Goal: Communication & Community: Answer question/provide support

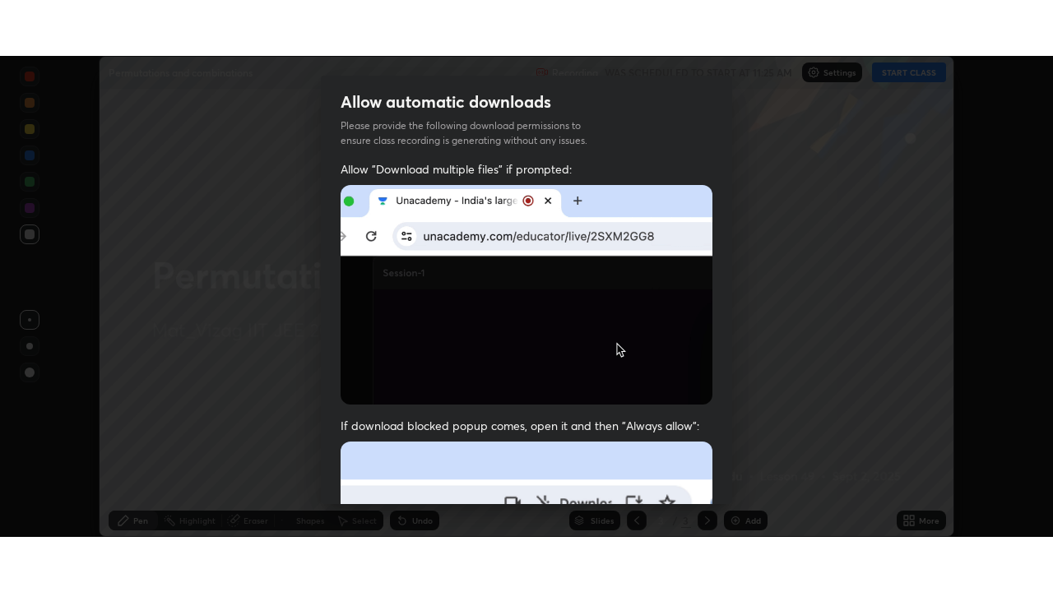
scroll to position [394, 0]
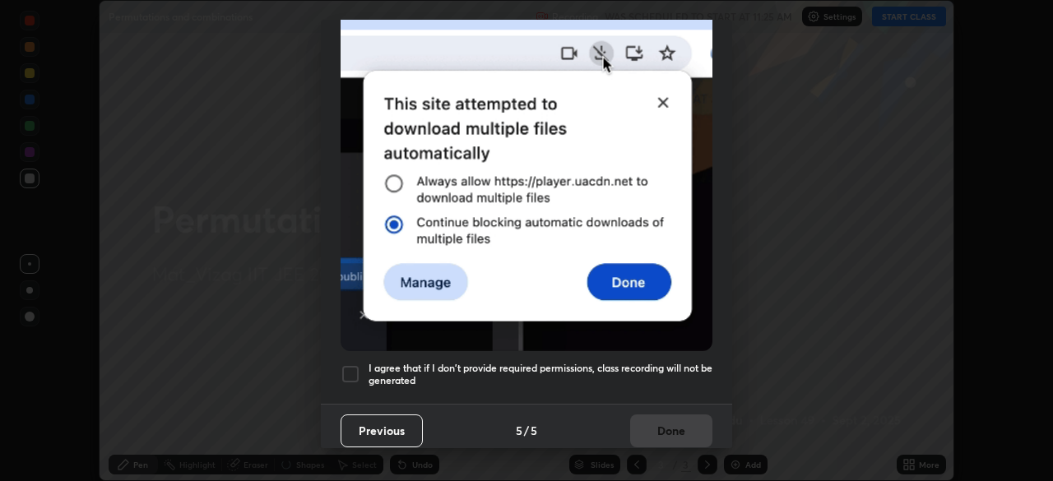
click at [350, 364] on div at bounding box center [350, 374] width 20 height 20
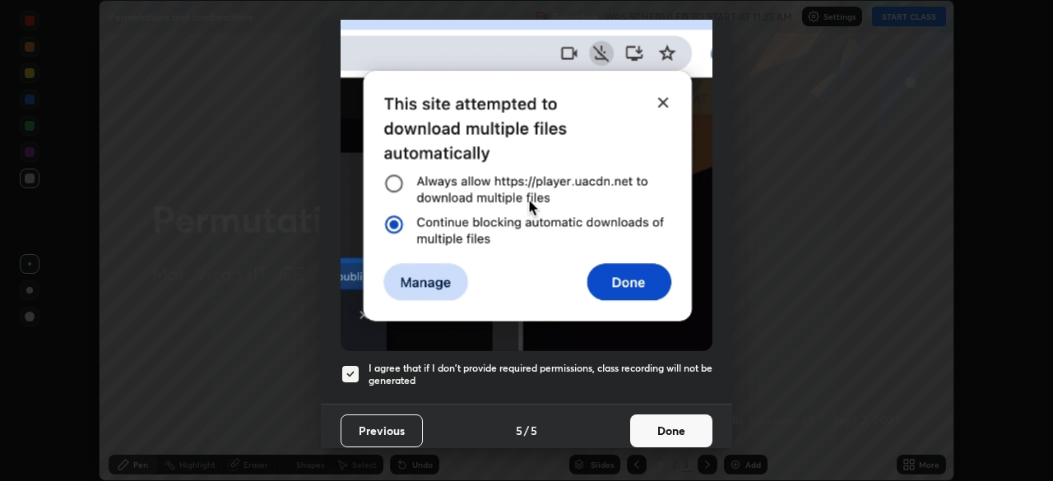
click at [661, 428] on button "Done" at bounding box center [671, 430] width 82 height 33
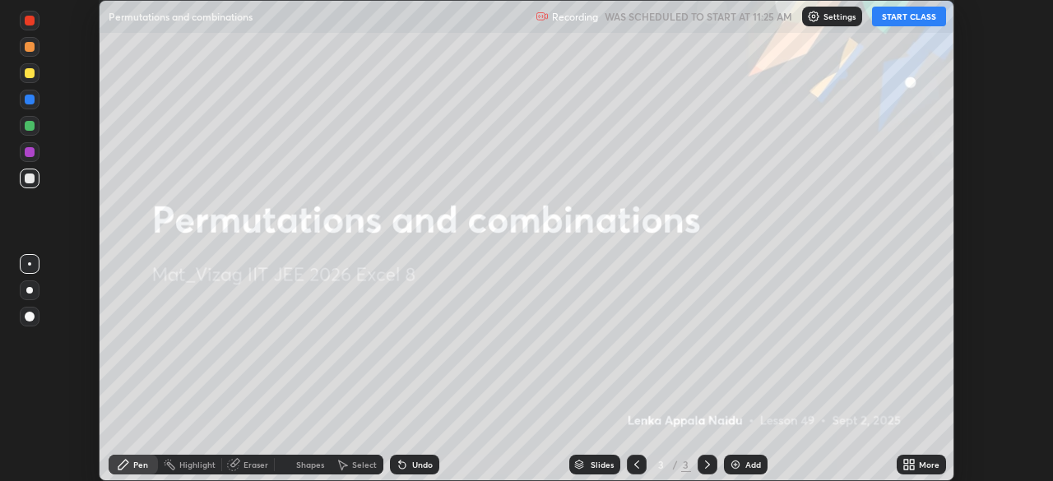
click at [908, 465] on icon at bounding box center [906, 467] width 4 height 4
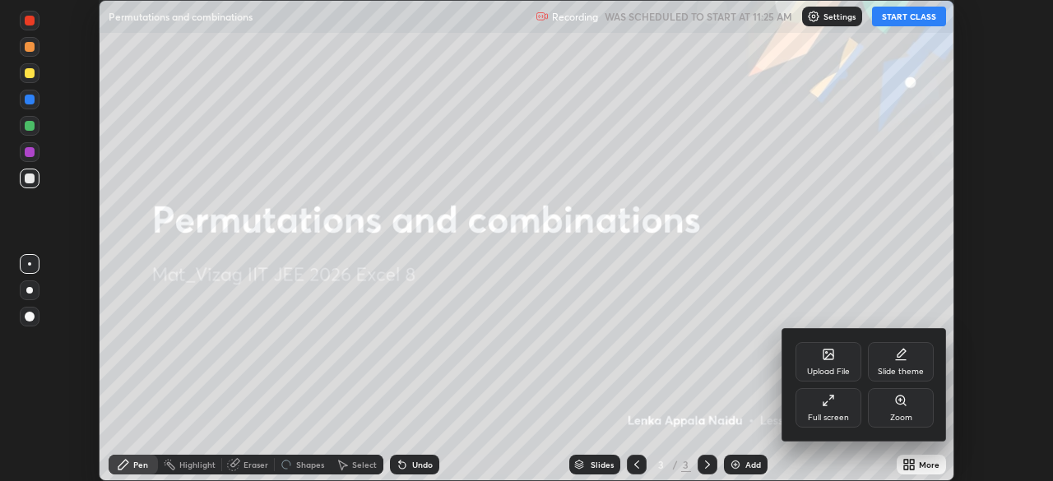
click at [823, 409] on div "Full screen" at bounding box center [828, 407] width 66 height 39
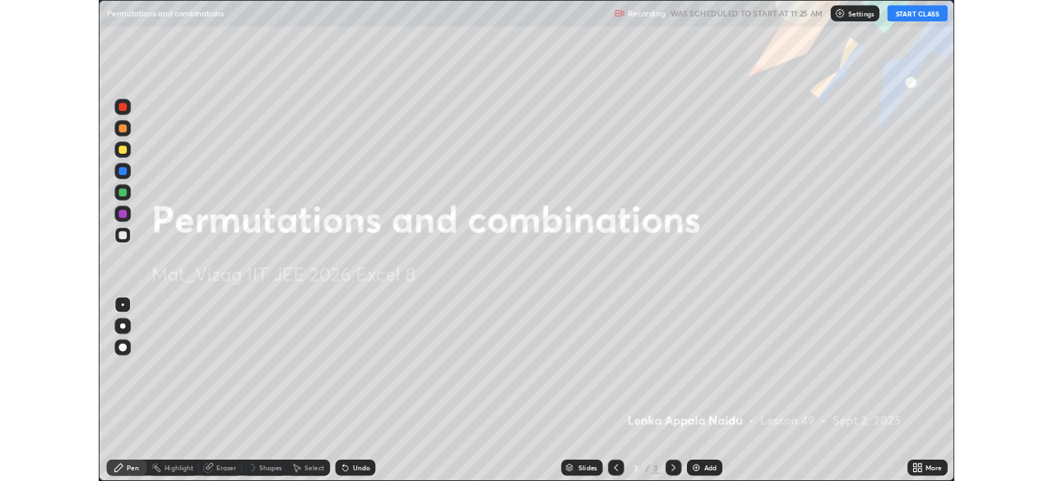
scroll to position [592, 1053]
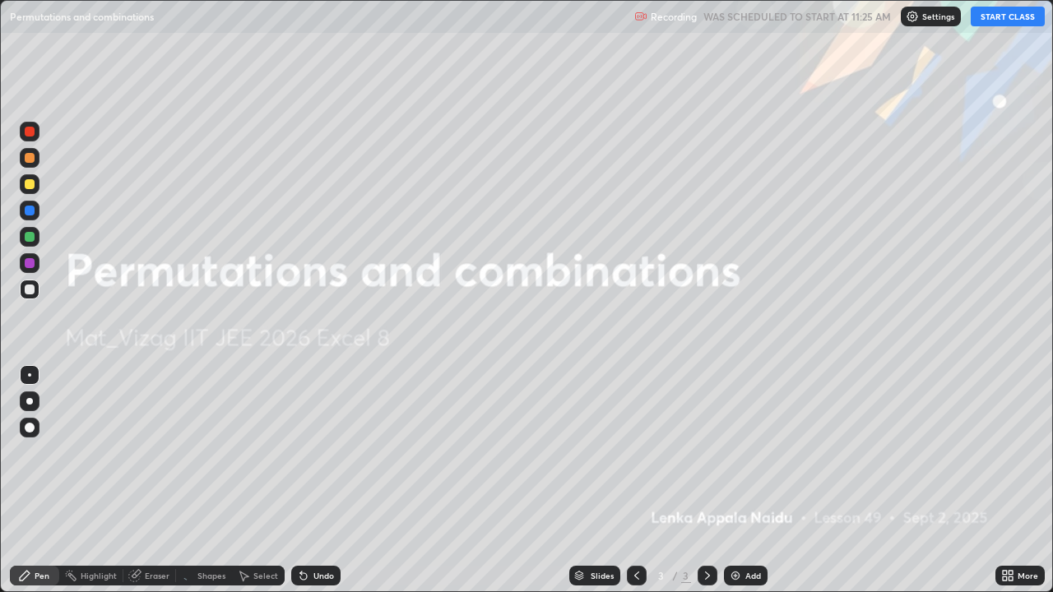
click at [992, 23] on button "START CLASS" at bounding box center [1007, 17] width 74 height 20
click at [734, 480] on img at bounding box center [735, 575] width 13 height 13
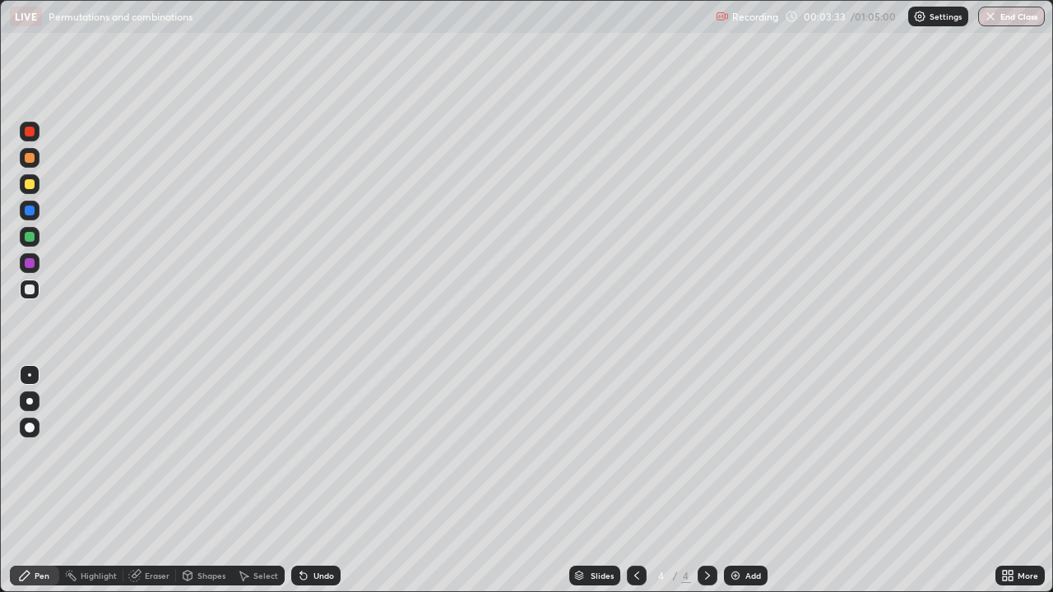
click at [147, 480] on div "Eraser" at bounding box center [157, 576] width 25 height 8
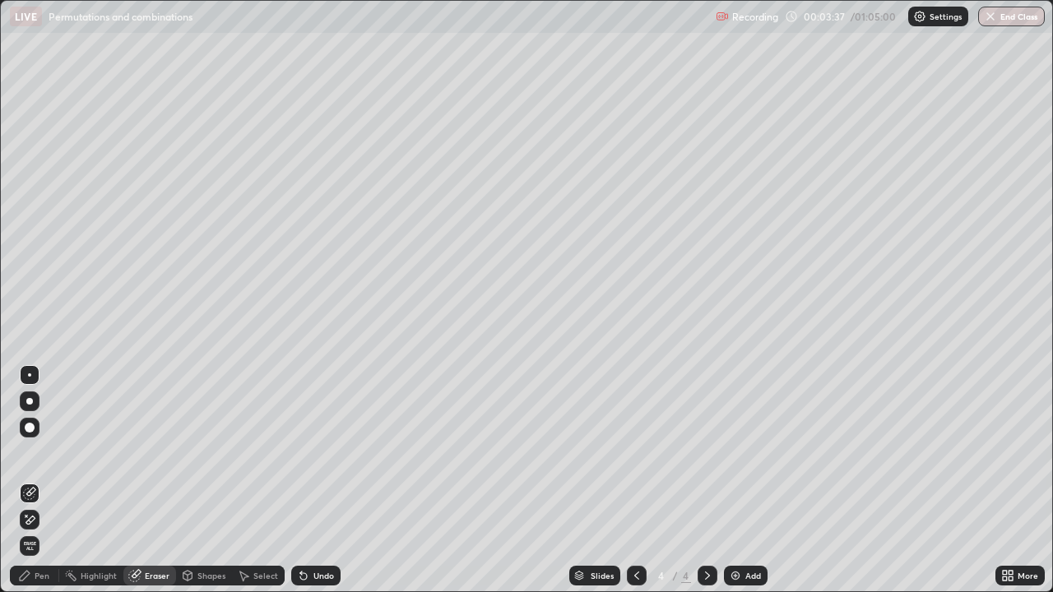
click at [43, 480] on div "Pen" at bounding box center [42, 576] width 15 height 8
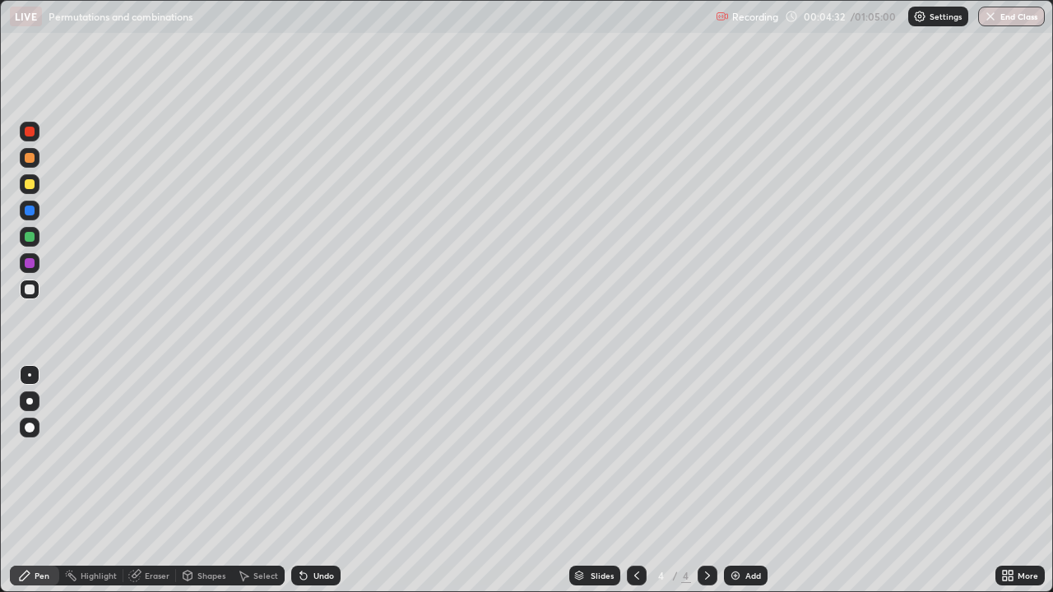
click at [151, 480] on div "Eraser" at bounding box center [157, 576] width 25 height 8
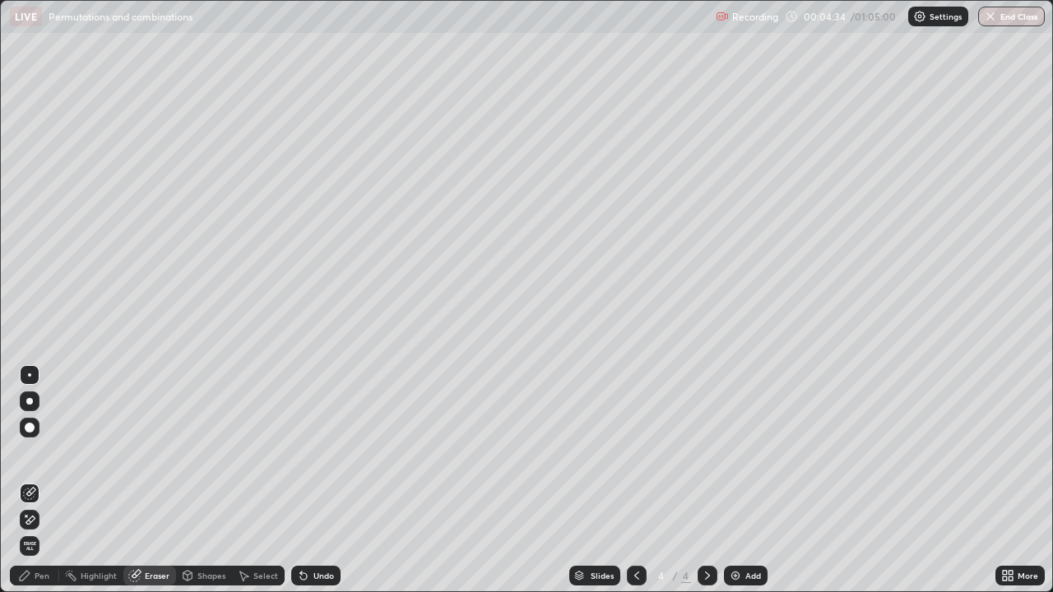
click at [37, 480] on div "Pen" at bounding box center [42, 576] width 15 height 8
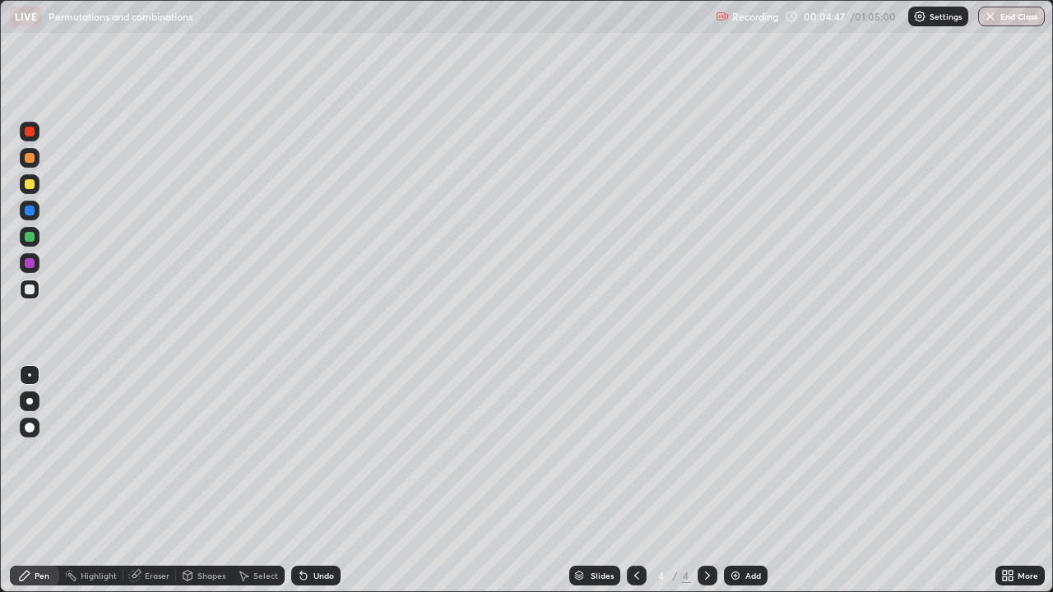
click at [151, 480] on div "Eraser" at bounding box center [157, 576] width 25 height 8
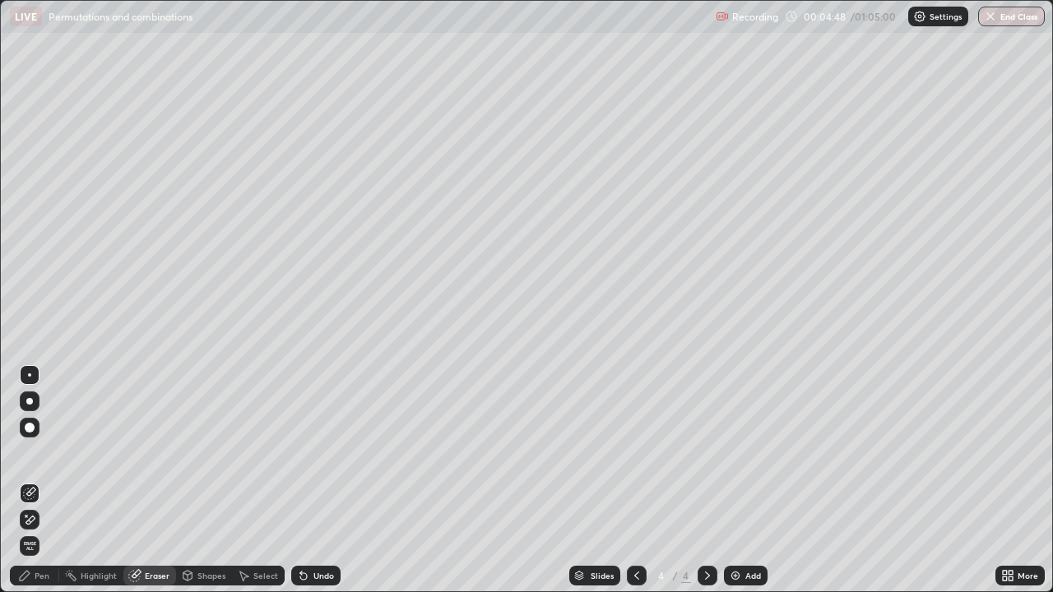
click at [40, 480] on div "Pen" at bounding box center [42, 576] width 15 height 8
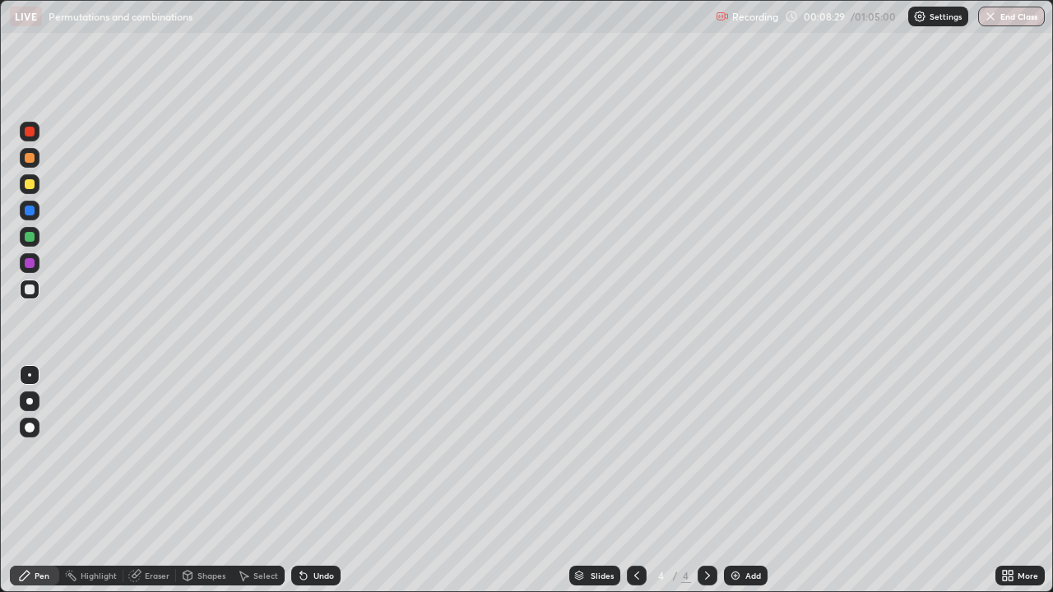
click at [738, 480] on img at bounding box center [735, 575] width 13 height 13
click at [306, 480] on icon at bounding box center [303, 575] width 13 height 13
click at [302, 480] on icon at bounding box center [303, 576] width 7 height 7
click at [301, 480] on icon at bounding box center [303, 576] width 7 height 7
click at [303, 480] on icon at bounding box center [303, 576] width 7 height 7
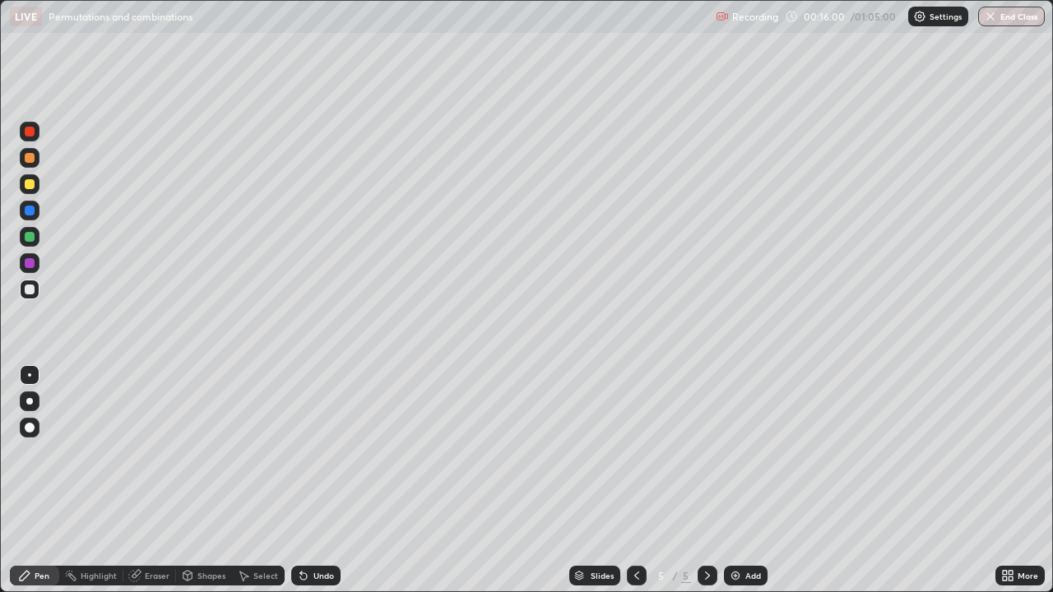
click at [302, 480] on icon at bounding box center [303, 576] width 7 height 7
click at [303, 480] on icon at bounding box center [303, 576] width 7 height 7
click at [301, 480] on icon at bounding box center [303, 576] width 7 height 7
click at [306, 480] on icon at bounding box center [303, 575] width 13 height 13
click at [301, 480] on icon at bounding box center [303, 576] width 7 height 7
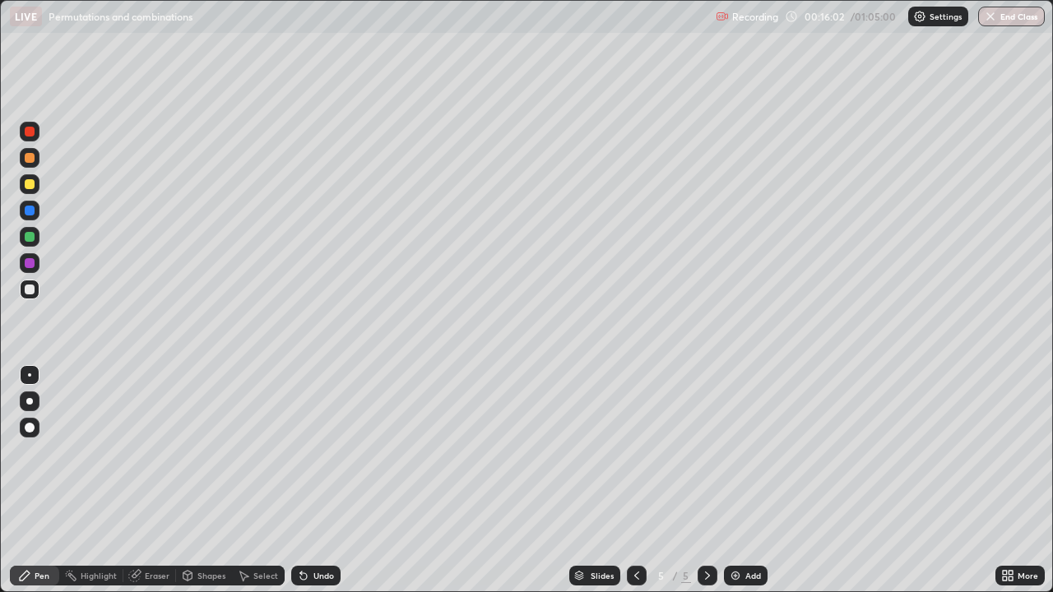
click at [303, 480] on icon at bounding box center [303, 575] width 13 height 13
click at [303, 480] on icon at bounding box center [303, 576] width 7 height 7
click at [302, 480] on icon at bounding box center [303, 576] width 7 height 7
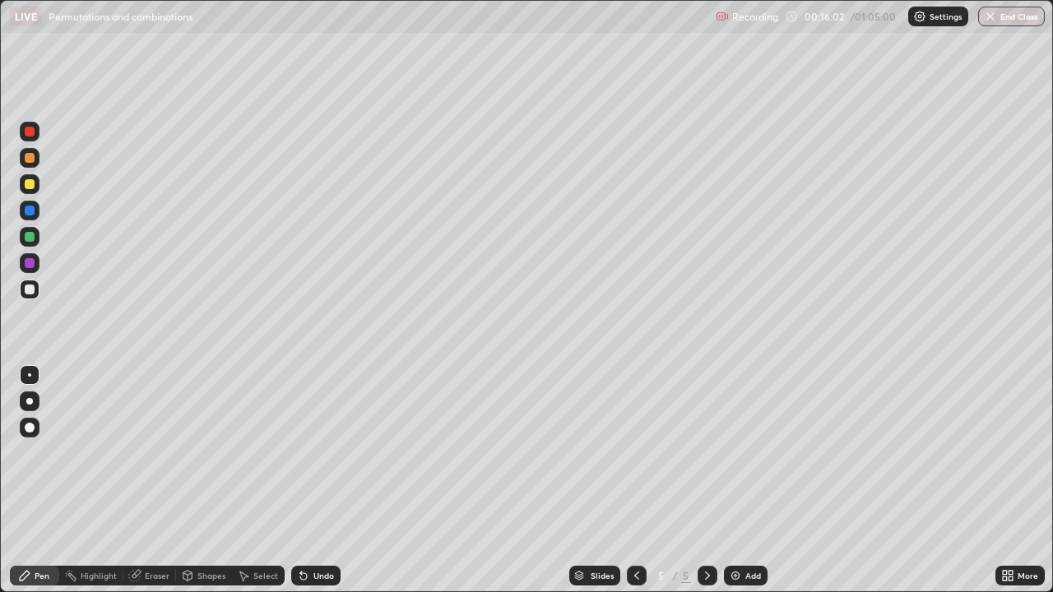
click at [302, 480] on icon at bounding box center [303, 576] width 7 height 7
click at [303, 480] on icon at bounding box center [303, 576] width 7 height 7
click at [304, 480] on icon at bounding box center [303, 575] width 13 height 13
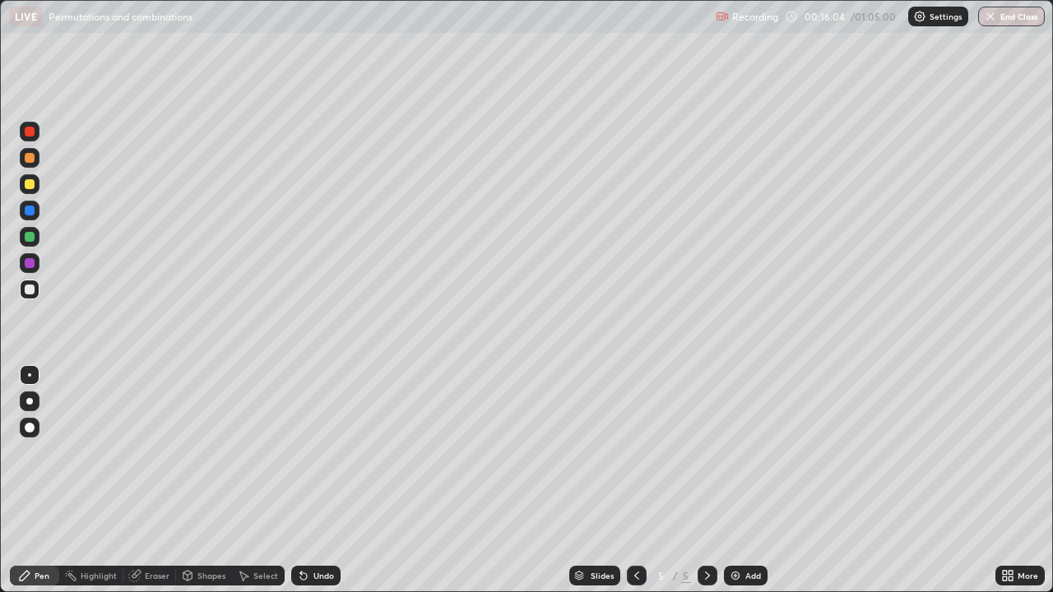
click at [301, 480] on icon at bounding box center [303, 576] width 7 height 7
click at [303, 480] on icon at bounding box center [303, 576] width 7 height 7
click at [304, 480] on icon at bounding box center [303, 575] width 13 height 13
click at [737, 480] on img at bounding box center [735, 575] width 13 height 13
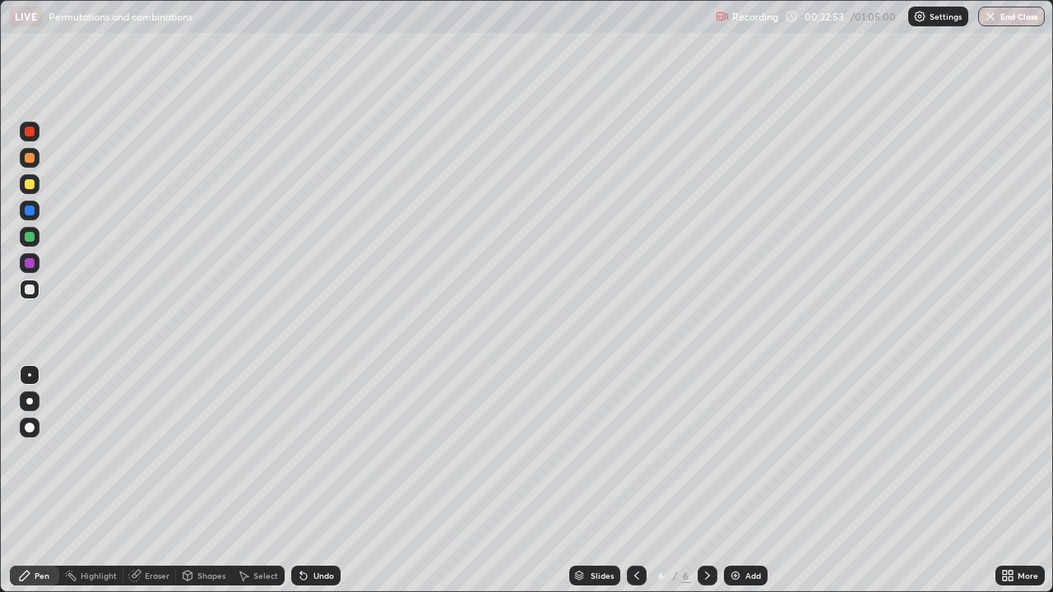
click at [736, 480] on img at bounding box center [735, 575] width 13 height 13
click at [734, 480] on img at bounding box center [735, 575] width 13 height 13
click at [636, 480] on icon at bounding box center [636, 575] width 13 height 13
click at [734, 480] on img at bounding box center [735, 575] width 13 height 13
click at [736, 480] on img at bounding box center [735, 575] width 13 height 13
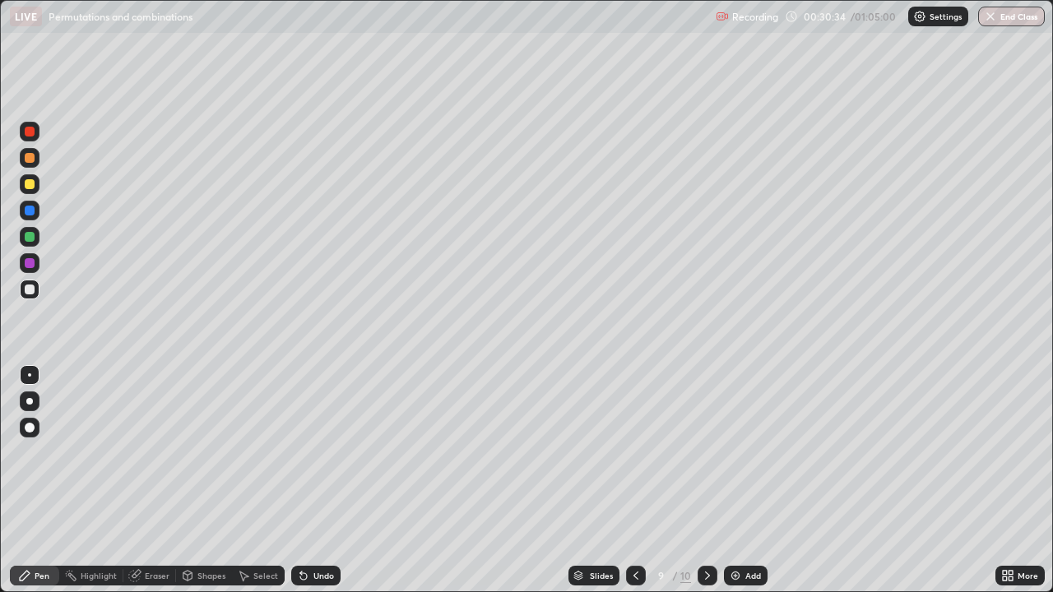
click at [636, 480] on icon at bounding box center [635, 575] width 13 height 13
click at [706, 480] on icon at bounding box center [707, 575] width 13 height 13
click at [733, 480] on img at bounding box center [735, 575] width 13 height 13
click at [154, 480] on div "Eraser" at bounding box center [157, 576] width 25 height 8
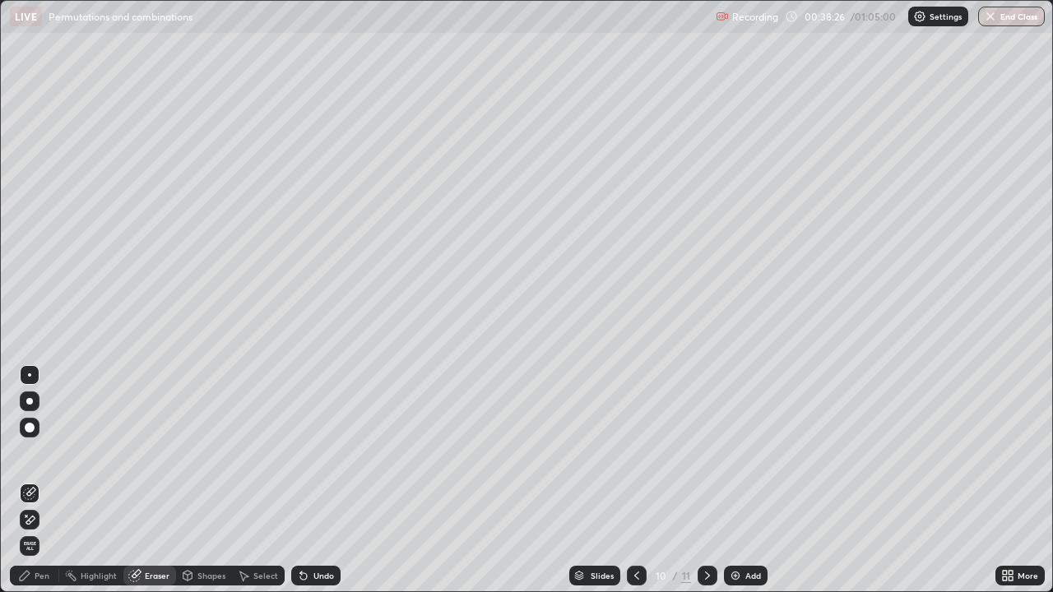
click at [31, 480] on div "Pen" at bounding box center [34, 576] width 49 height 20
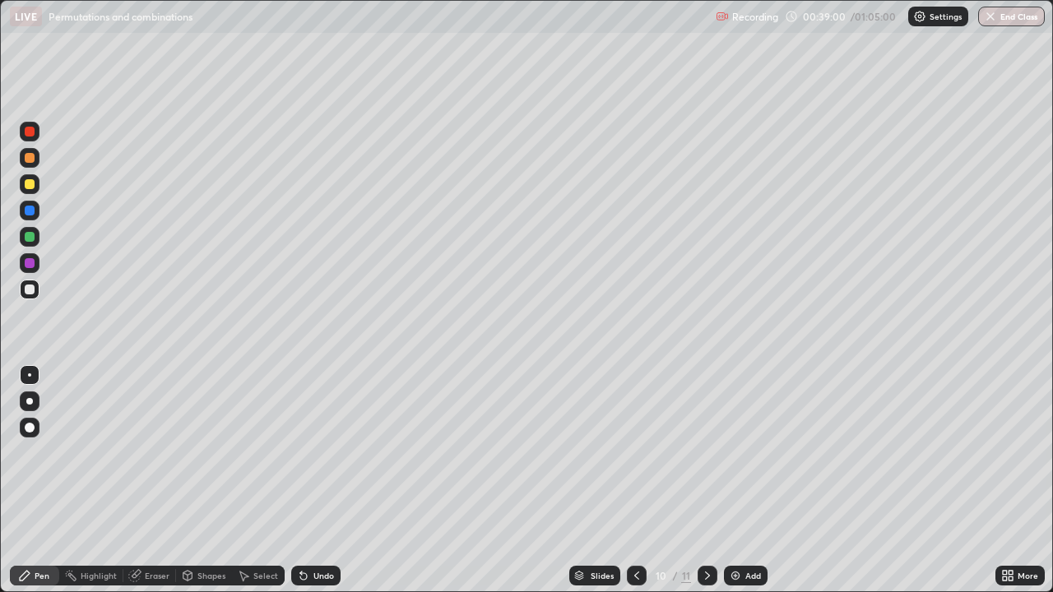
click at [734, 480] on img at bounding box center [735, 575] width 13 height 13
click at [736, 480] on img at bounding box center [735, 575] width 13 height 13
click at [634, 480] on icon at bounding box center [636, 575] width 13 height 13
click at [707, 480] on icon at bounding box center [707, 575] width 13 height 13
click at [31, 132] on div at bounding box center [30, 132] width 10 height 10
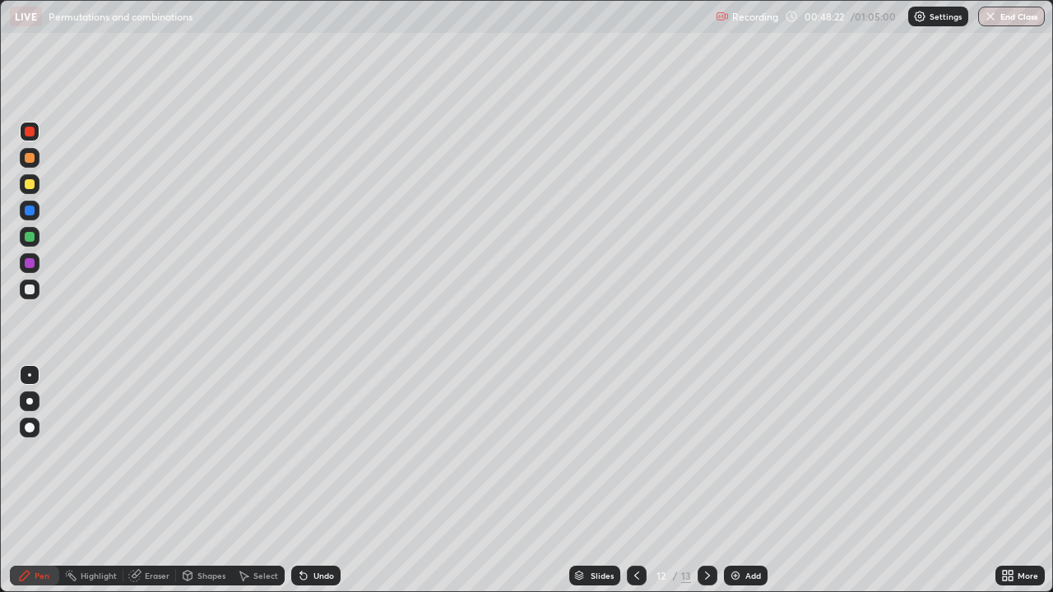
click at [307, 480] on icon at bounding box center [303, 575] width 13 height 13
click at [302, 480] on icon at bounding box center [303, 576] width 7 height 7
click at [303, 480] on icon at bounding box center [303, 576] width 7 height 7
click at [304, 480] on icon at bounding box center [303, 575] width 13 height 13
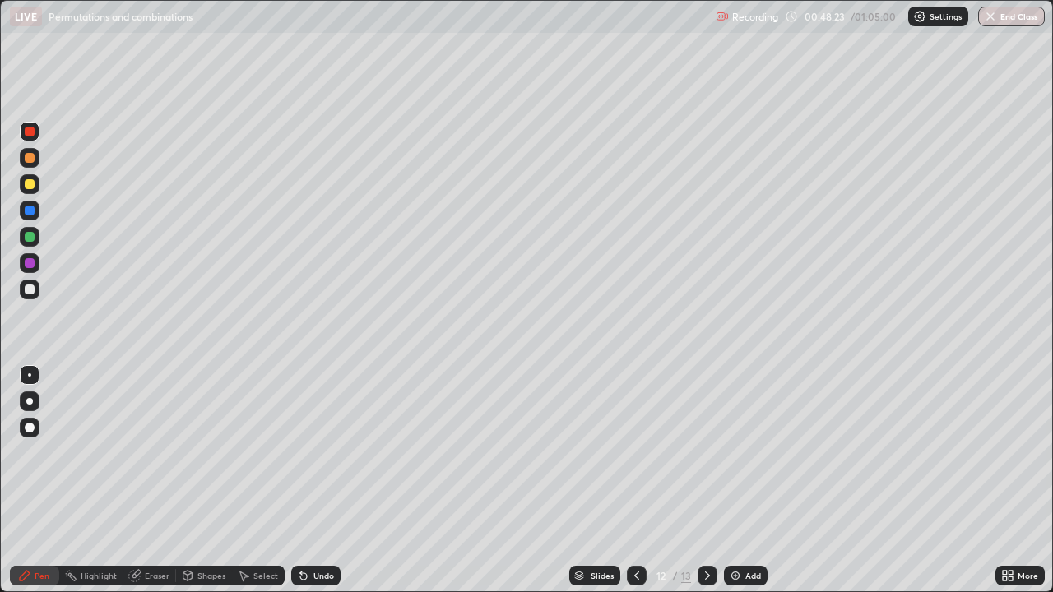
click at [301, 480] on icon at bounding box center [303, 576] width 7 height 7
click at [308, 480] on div "Undo" at bounding box center [315, 576] width 49 height 20
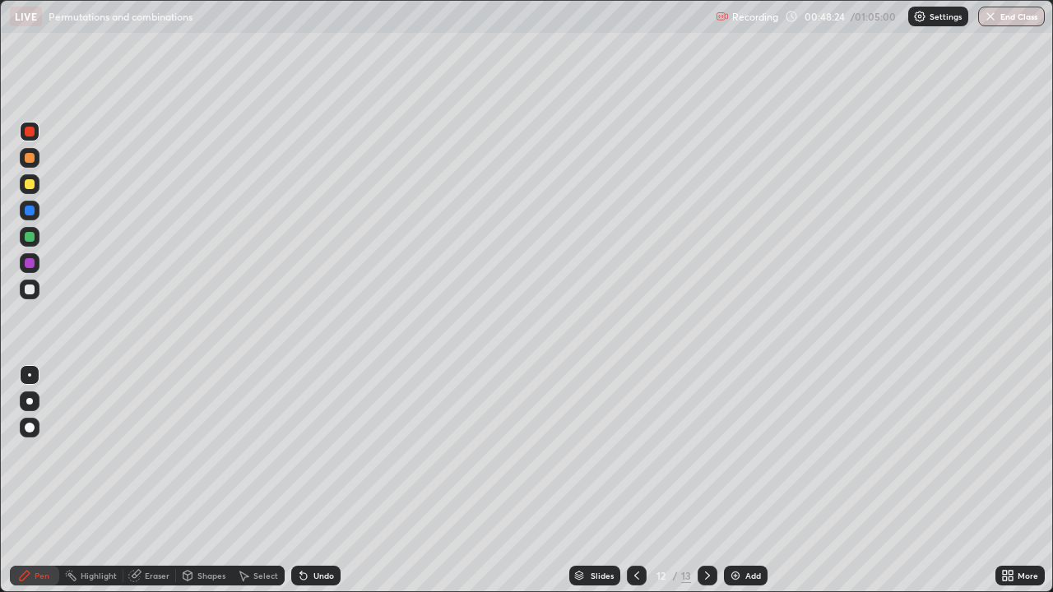
click at [310, 480] on div "Undo" at bounding box center [315, 576] width 49 height 20
click at [308, 480] on div "Undo" at bounding box center [315, 576] width 49 height 20
click at [310, 480] on div "Undo" at bounding box center [315, 576] width 49 height 20
click at [308, 480] on div "Undo" at bounding box center [315, 576] width 49 height 20
click at [303, 480] on icon at bounding box center [303, 575] width 13 height 13
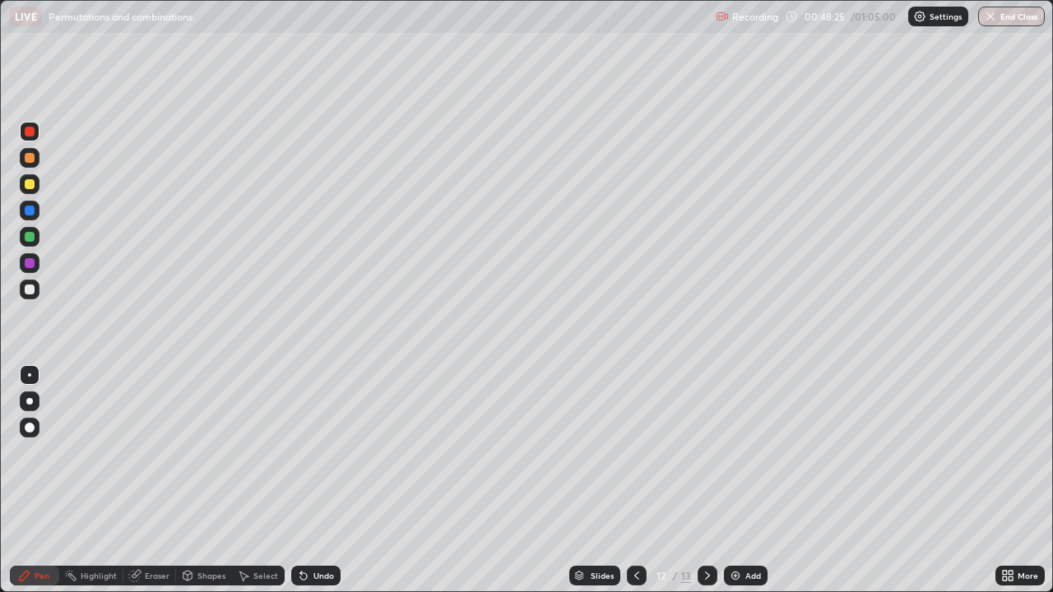
click at [300, 480] on icon at bounding box center [303, 576] width 7 height 7
click at [301, 480] on icon at bounding box center [303, 576] width 7 height 7
click at [299, 480] on div "Undo" at bounding box center [315, 576] width 49 height 20
click at [303, 480] on icon at bounding box center [303, 575] width 13 height 13
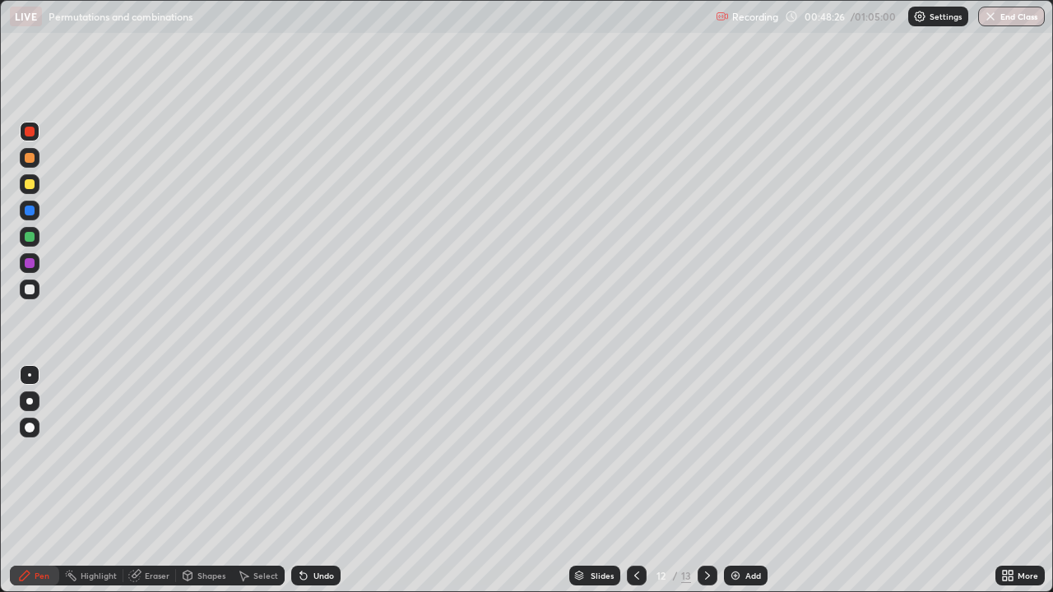
click at [303, 480] on icon at bounding box center [303, 575] width 13 height 13
click at [303, 480] on div "Undo" at bounding box center [315, 576] width 49 height 20
click at [308, 480] on div "Undo" at bounding box center [315, 576] width 49 height 20
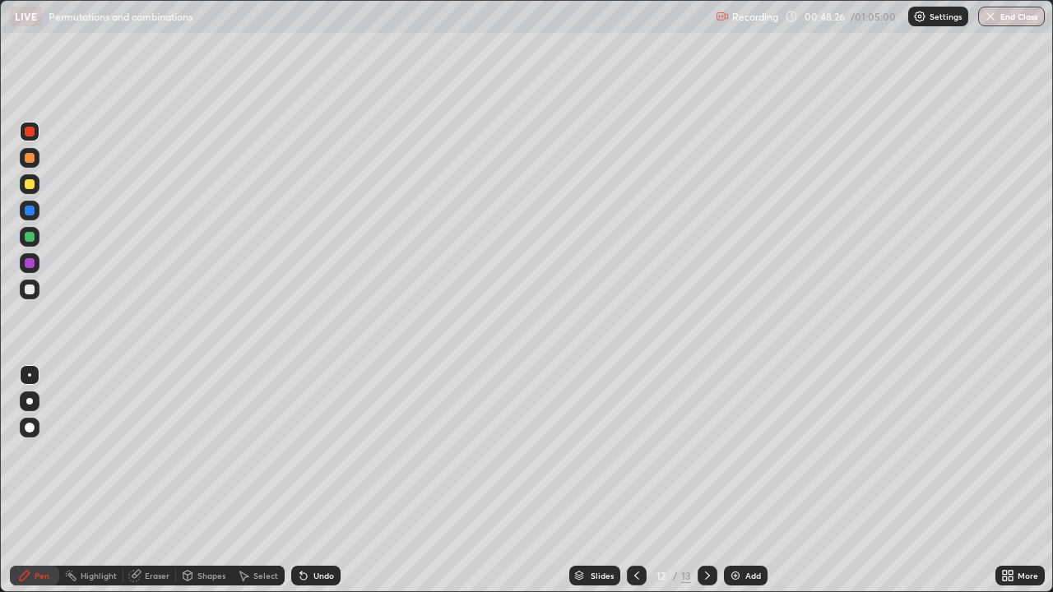
click at [307, 480] on div "Undo" at bounding box center [315, 576] width 49 height 20
click at [309, 480] on div "Undo" at bounding box center [315, 576] width 49 height 20
click at [312, 480] on div "Undo" at bounding box center [315, 576] width 49 height 20
click at [313, 480] on div "Undo" at bounding box center [315, 576] width 49 height 20
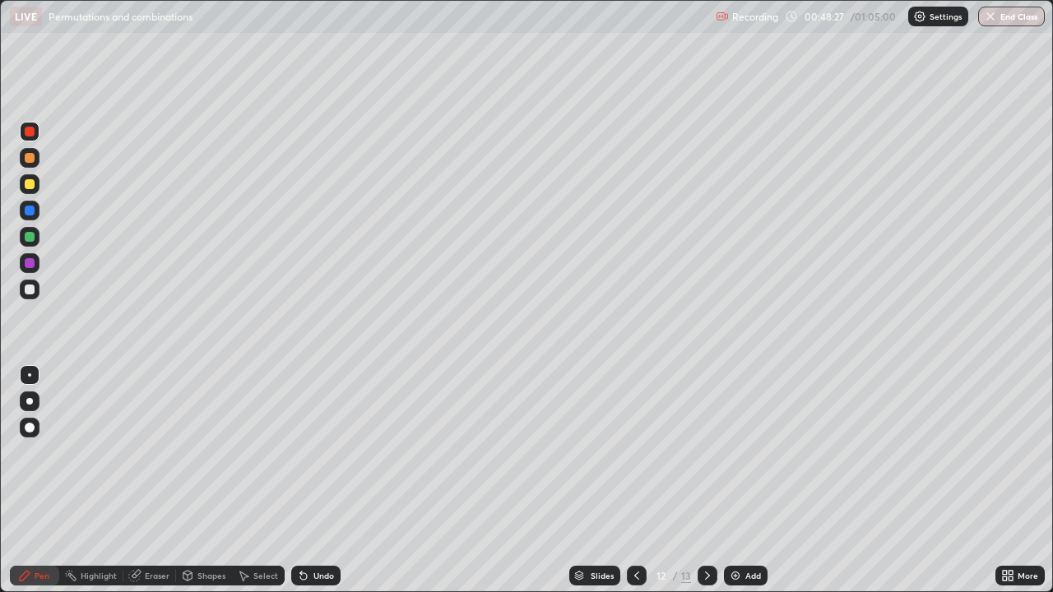
click at [313, 480] on div "Undo" at bounding box center [315, 576] width 49 height 20
click at [301, 480] on icon at bounding box center [303, 576] width 7 height 7
click at [302, 480] on icon at bounding box center [303, 576] width 7 height 7
click at [300, 480] on icon at bounding box center [303, 576] width 7 height 7
click at [302, 480] on icon at bounding box center [303, 576] width 7 height 7
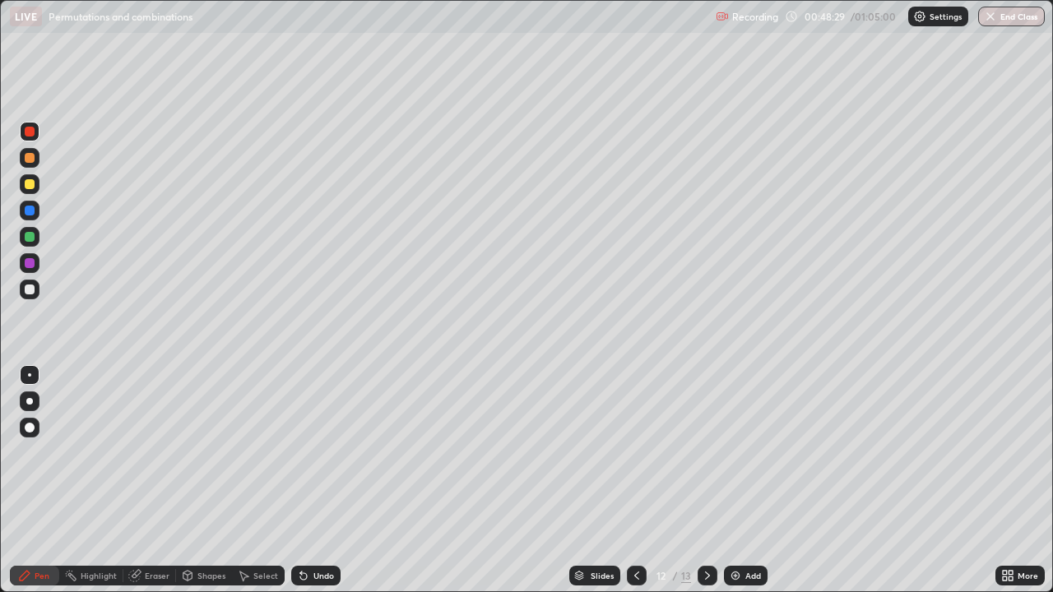
click at [301, 480] on icon at bounding box center [303, 576] width 7 height 7
click at [304, 480] on icon at bounding box center [303, 575] width 13 height 13
click at [307, 480] on icon at bounding box center [303, 575] width 13 height 13
click at [305, 480] on div "Undo" at bounding box center [315, 576] width 49 height 20
click at [308, 480] on div "Undo" at bounding box center [315, 576] width 49 height 20
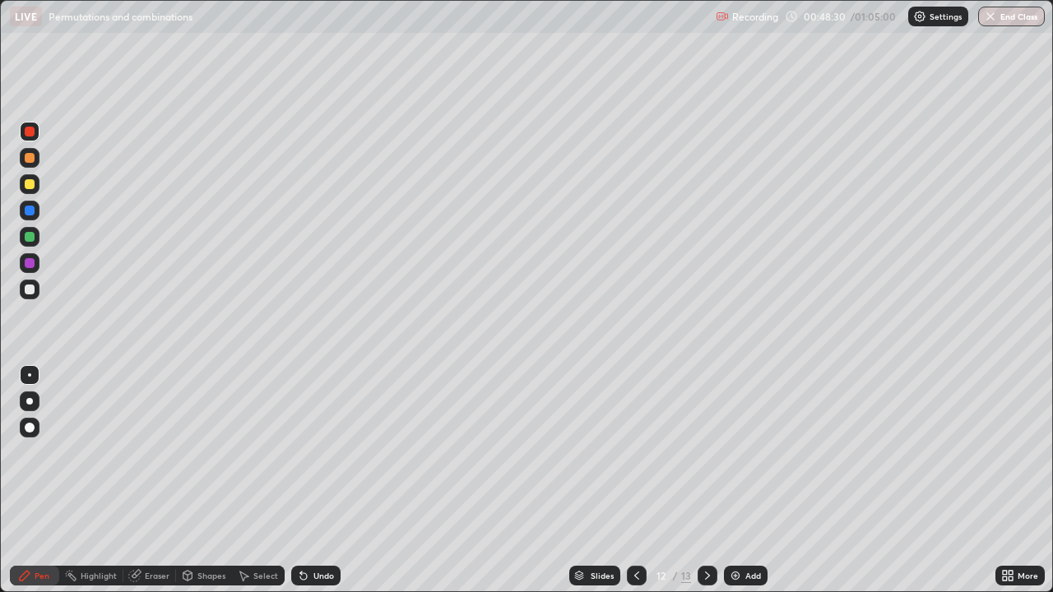
click at [309, 480] on div "Undo" at bounding box center [315, 576] width 49 height 20
click at [308, 480] on div "Undo" at bounding box center [315, 576] width 49 height 20
click at [313, 480] on div "Undo" at bounding box center [315, 576] width 49 height 20
click at [314, 480] on div "Undo" at bounding box center [315, 576] width 49 height 20
click at [313, 480] on div "Undo" at bounding box center [315, 576] width 49 height 20
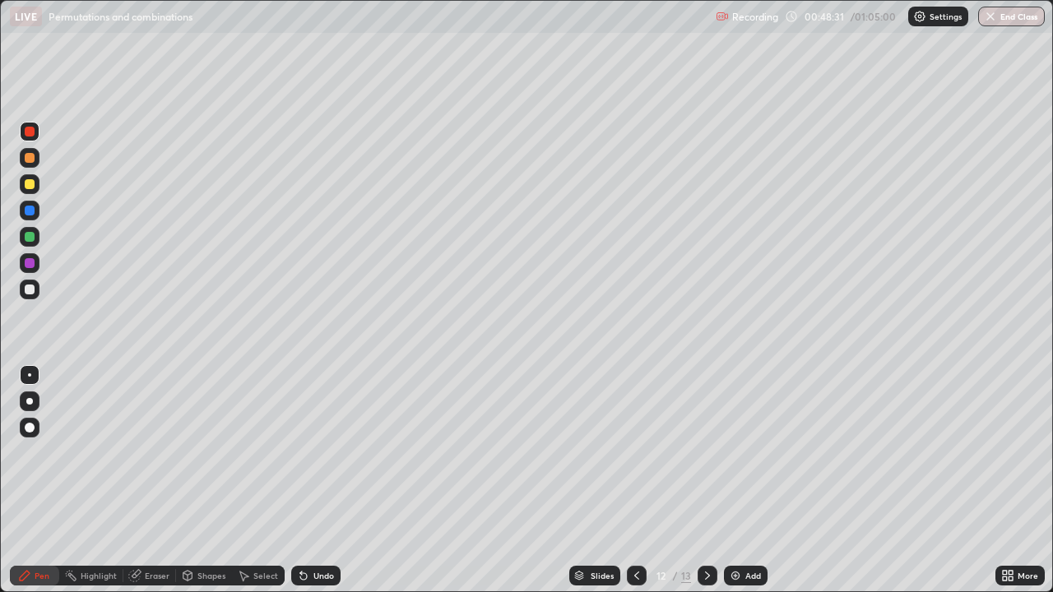
click at [314, 480] on div "Undo" at bounding box center [315, 576] width 49 height 20
click at [44, 480] on div "Pen" at bounding box center [42, 576] width 15 height 8
click at [27, 159] on div at bounding box center [30, 158] width 10 height 10
click at [30, 206] on div at bounding box center [30, 211] width 10 height 10
click at [30, 266] on div at bounding box center [30, 263] width 10 height 10
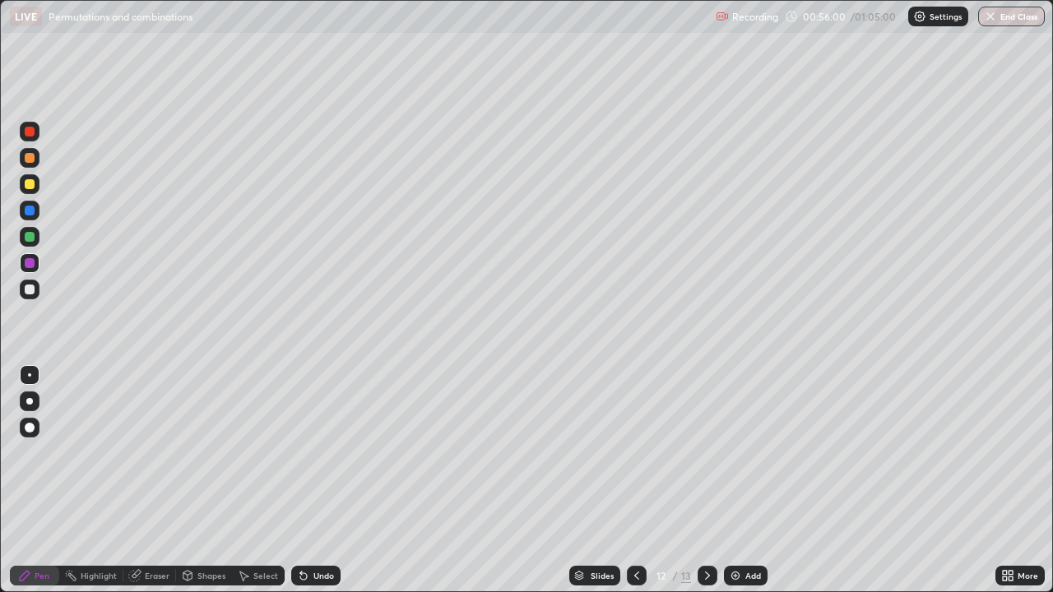
click at [734, 480] on img at bounding box center [735, 575] width 13 height 13
click at [636, 480] on icon at bounding box center [636, 575] width 13 height 13
click at [707, 480] on icon at bounding box center [707, 575] width 13 height 13
click at [1004, 19] on button "End Class" at bounding box center [1011, 17] width 67 height 20
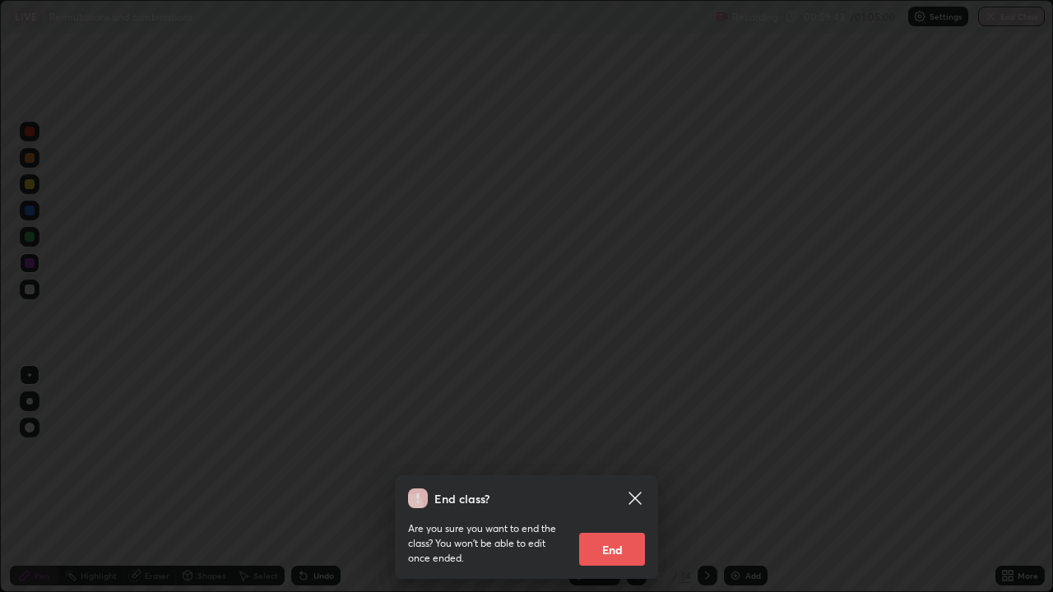
click at [626, 480] on button "End" at bounding box center [612, 549] width 66 height 33
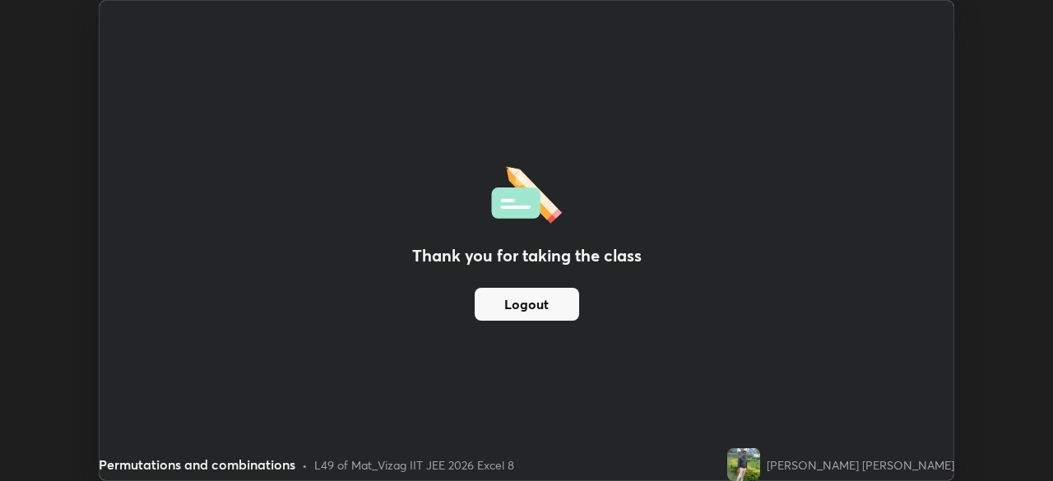
scroll to position [81760, 81188]
